Goal: Check status: Check status

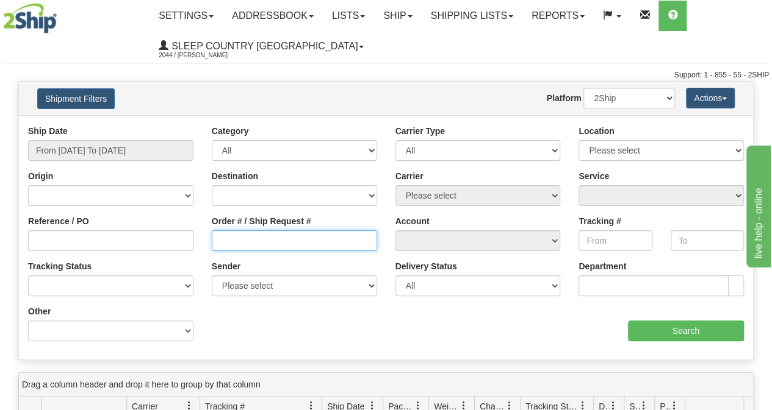
click at [303, 234] on input "Order # / Ship Request #" at bounding box center [294, 241] width 165 height 21
paste input "9000I071857"
type input "9000I071857"
drag, startPoint x: 137, startPoint y: 133, endPoint x: 134, endPoint y: 146, distance: 13.8
click at [135, 135] on div "Ship Date From [DATE] To [DATE]" at bounding box center [110, 143] width 165 height 36
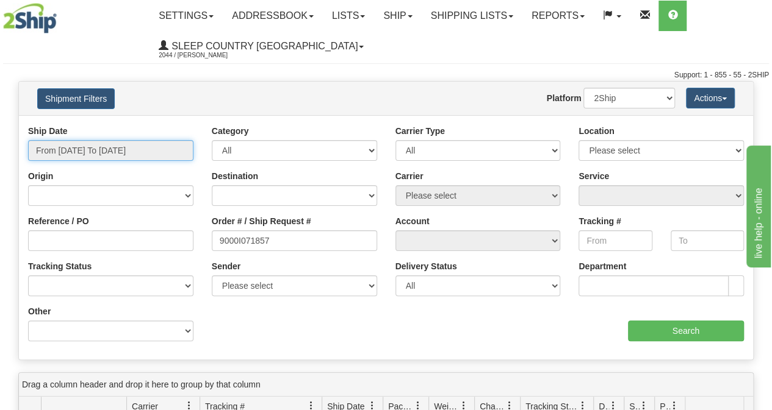
click at [134, 146] on input "From [DATE] To [DATE]" at bounding box center [110, 150] width 165 height 21
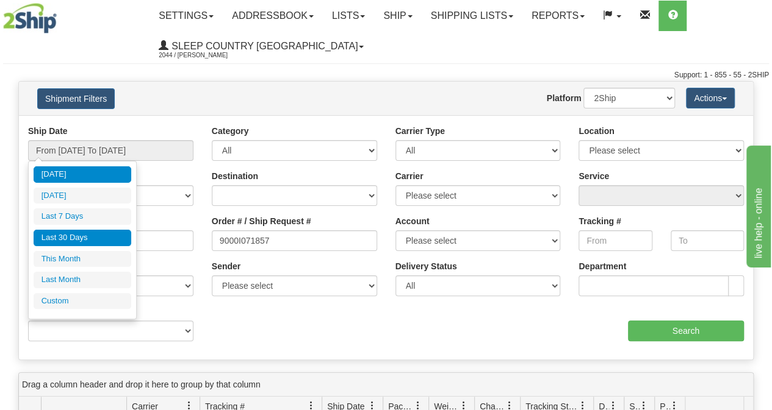
click at [93, 230] on li "Last 30 Days" at bounding box center [83, 238] width 98 height 16
type input "From [DATE] To [DATE]"
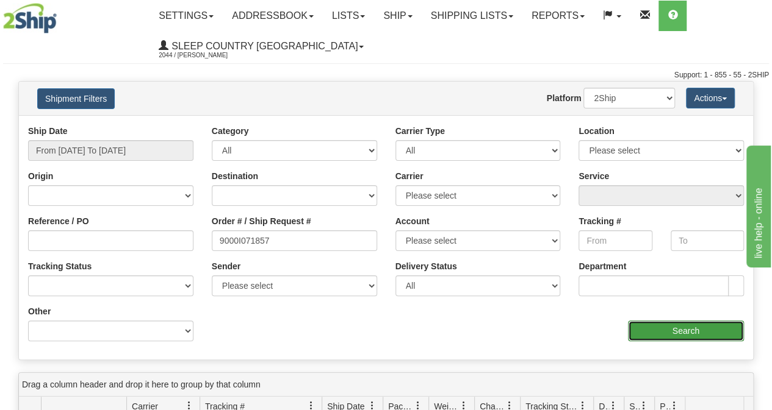
click at [683, 334] on input "Search" at bounding box center [686, 331] width 116 height 21
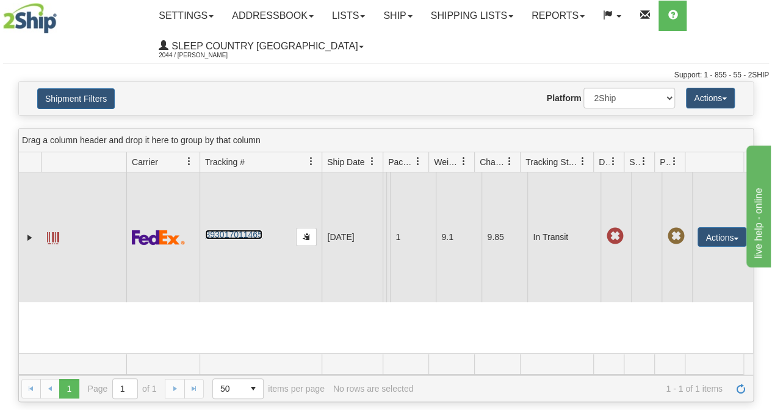
click at [234, 240] on link "393017011465" at bounding box center [233, 235] width 57 height 10
